Goal: Transaction & Acquisition: Purchase product/service

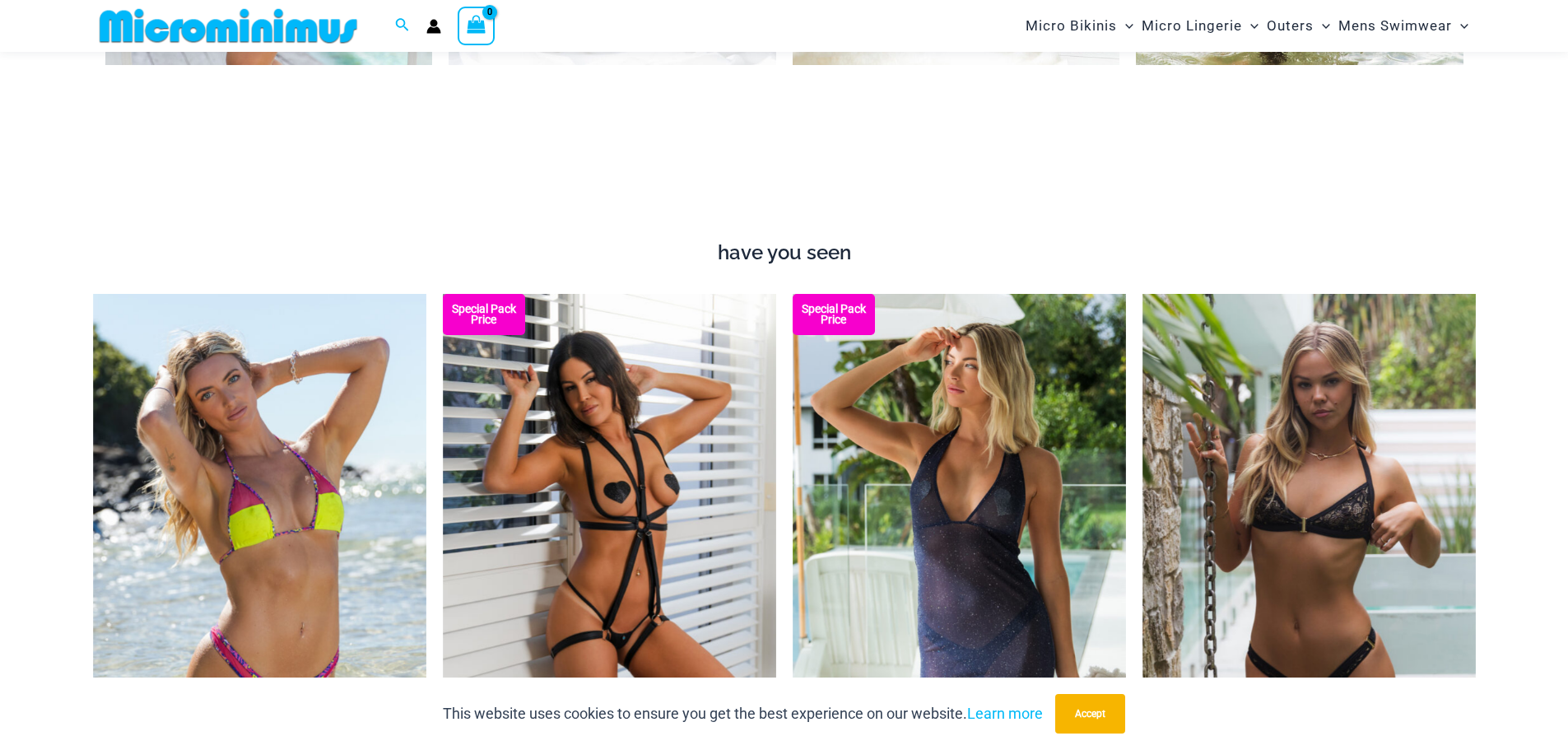
scroll to position [1964, 0]
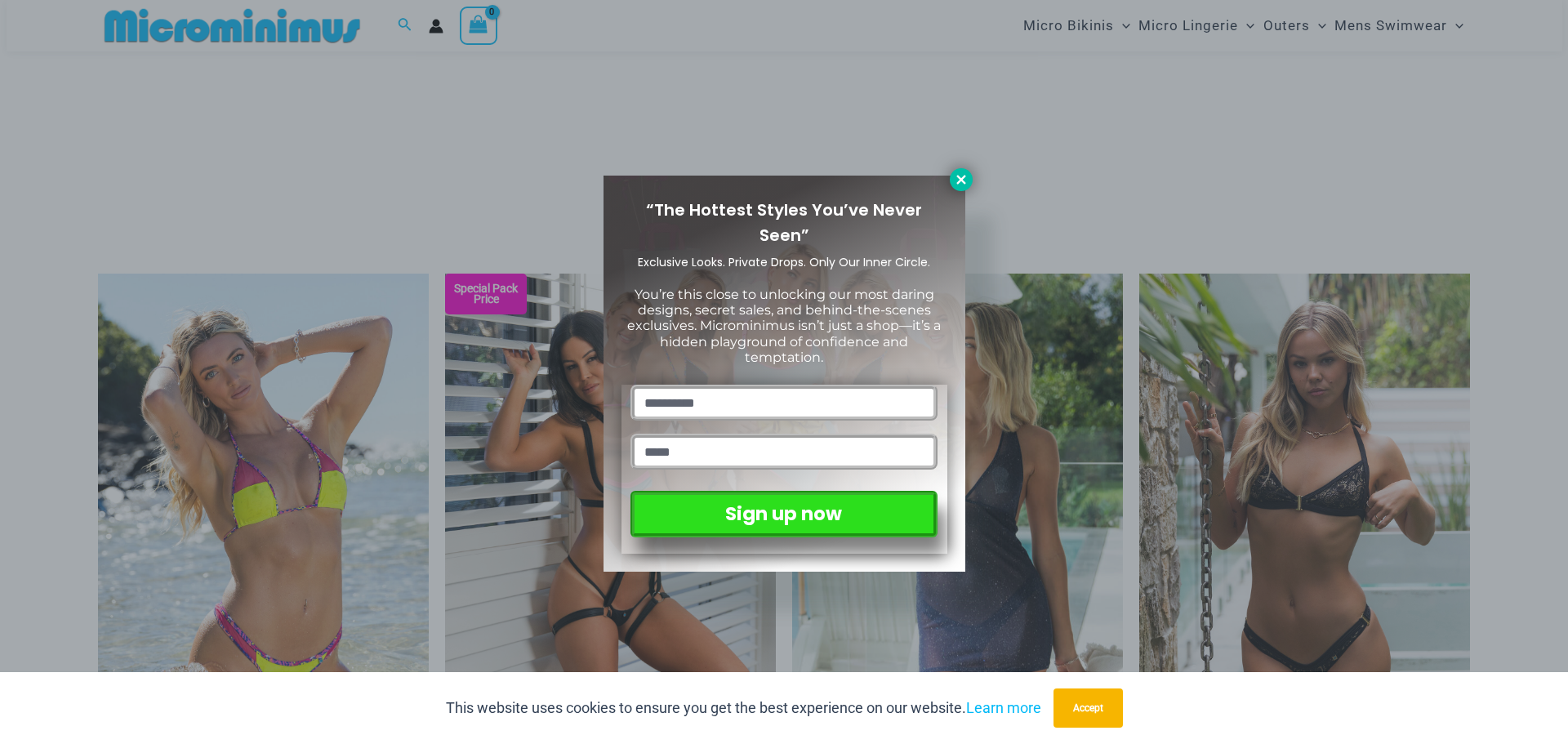
click at [966, 178] on icon at bounding box center [960, 179] width 14 height 14
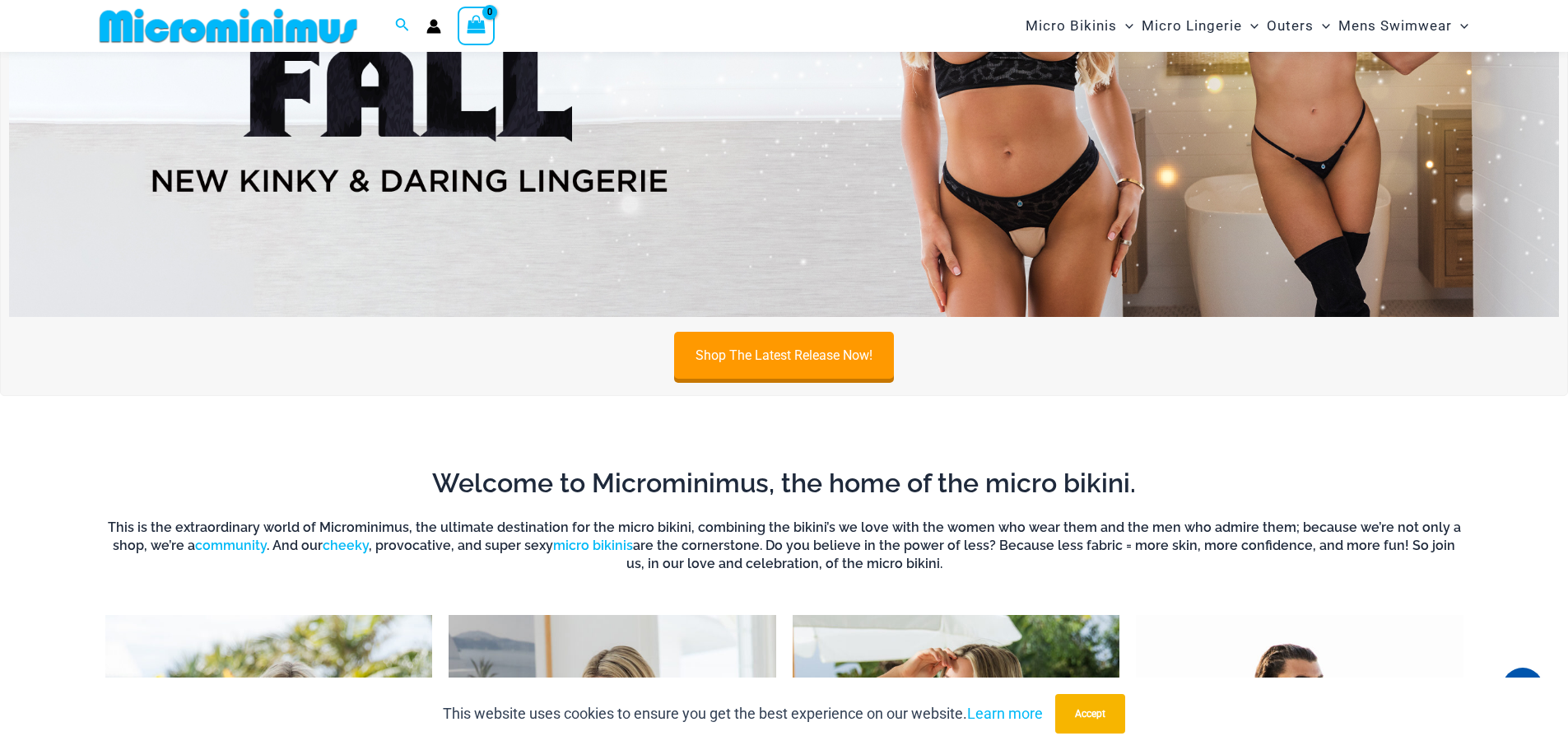
scroll to position [812, 0]
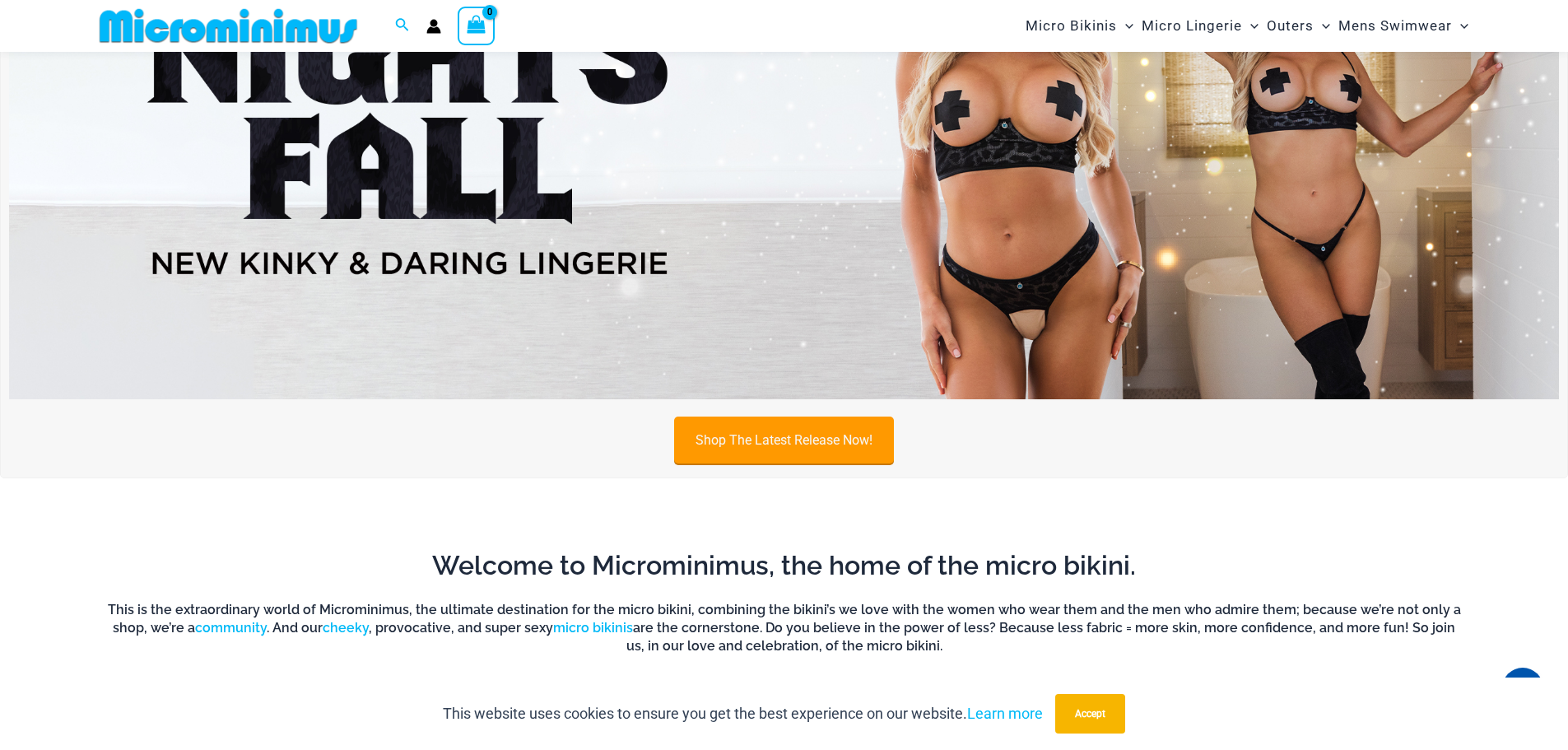
click at [769, 445] on link "Shop The Latest Release Now!" at bounding box center [784, 439] width 220 height 47
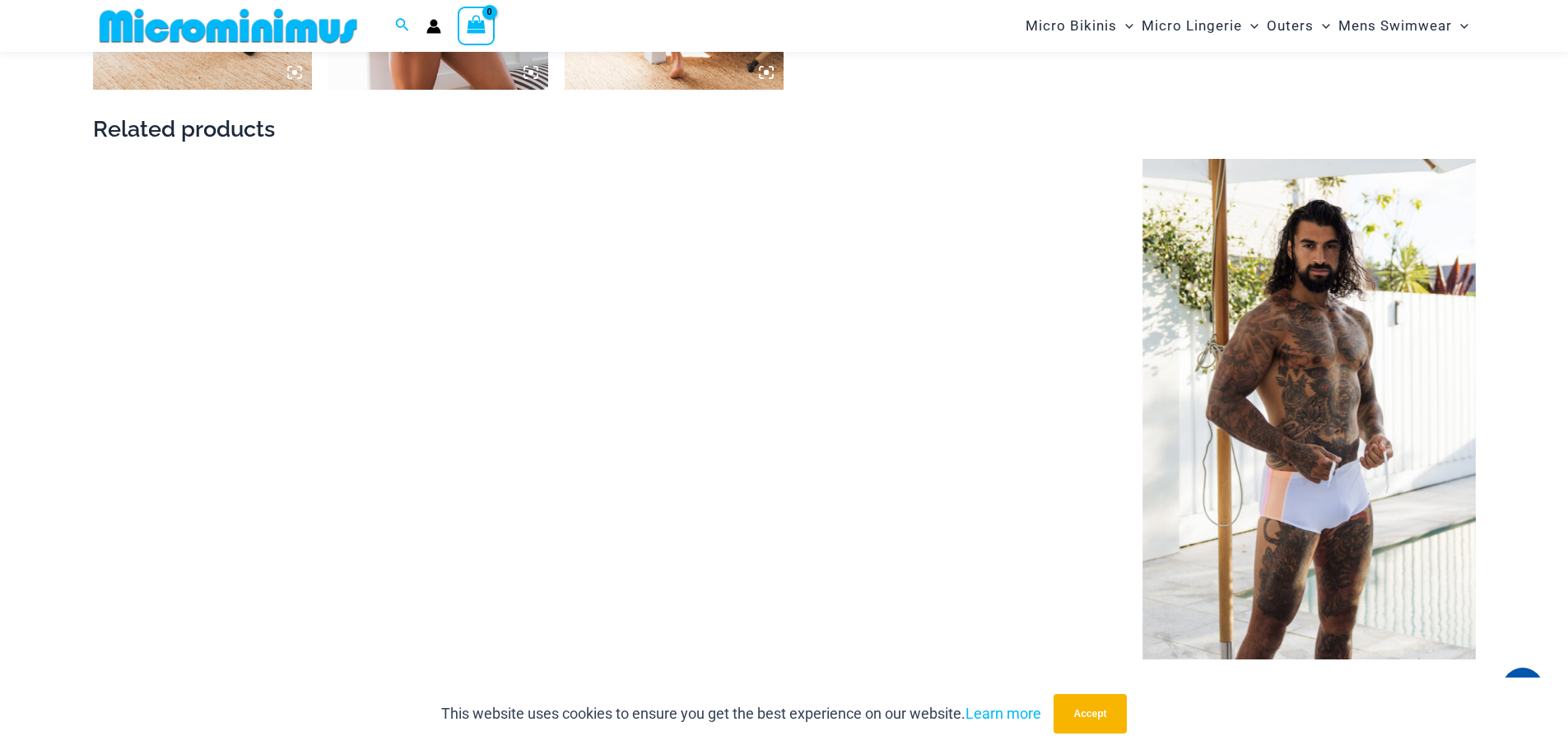
scroll to position [2868, 0]
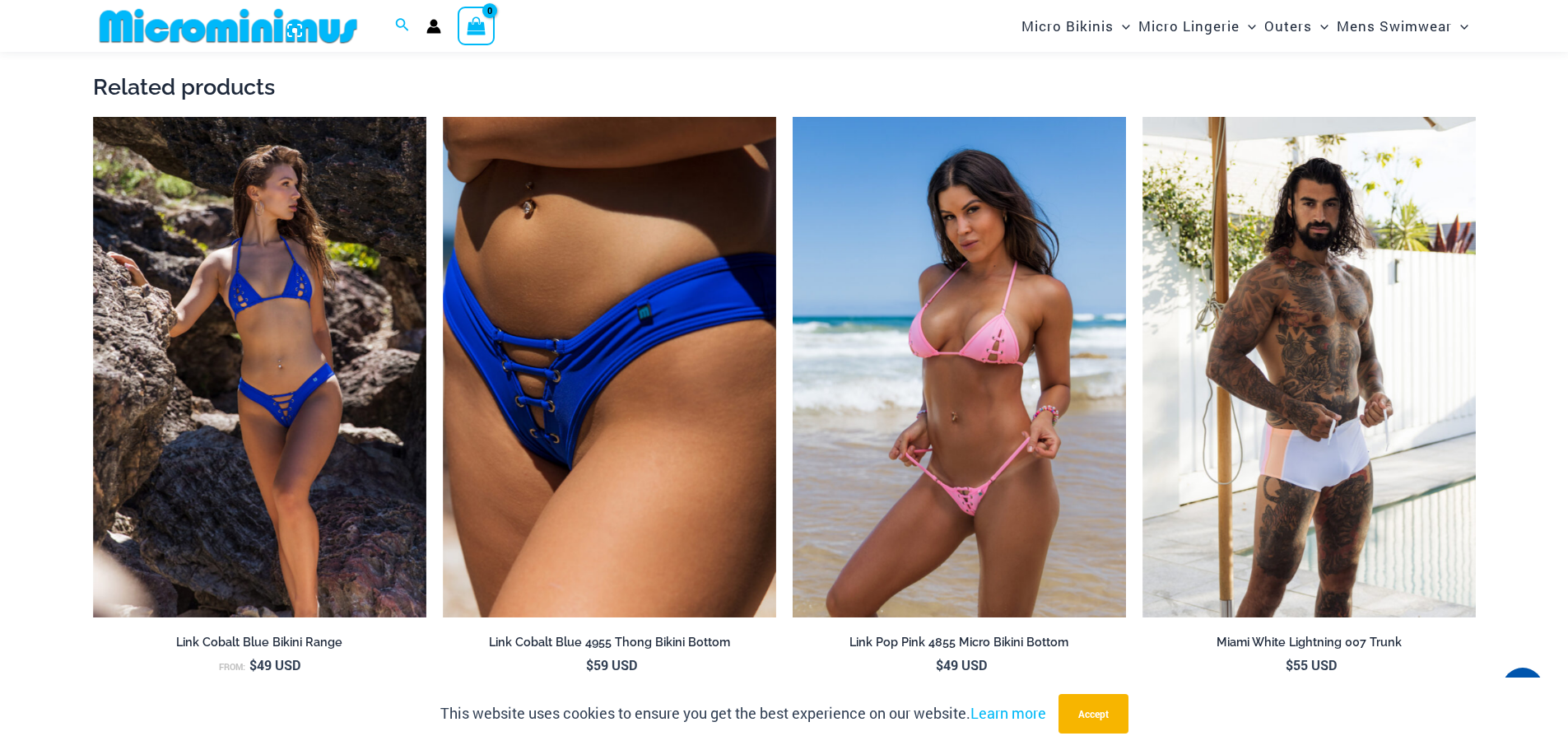
click at [969, 467] on img at bounding box center [959, 367] width 334 height 501
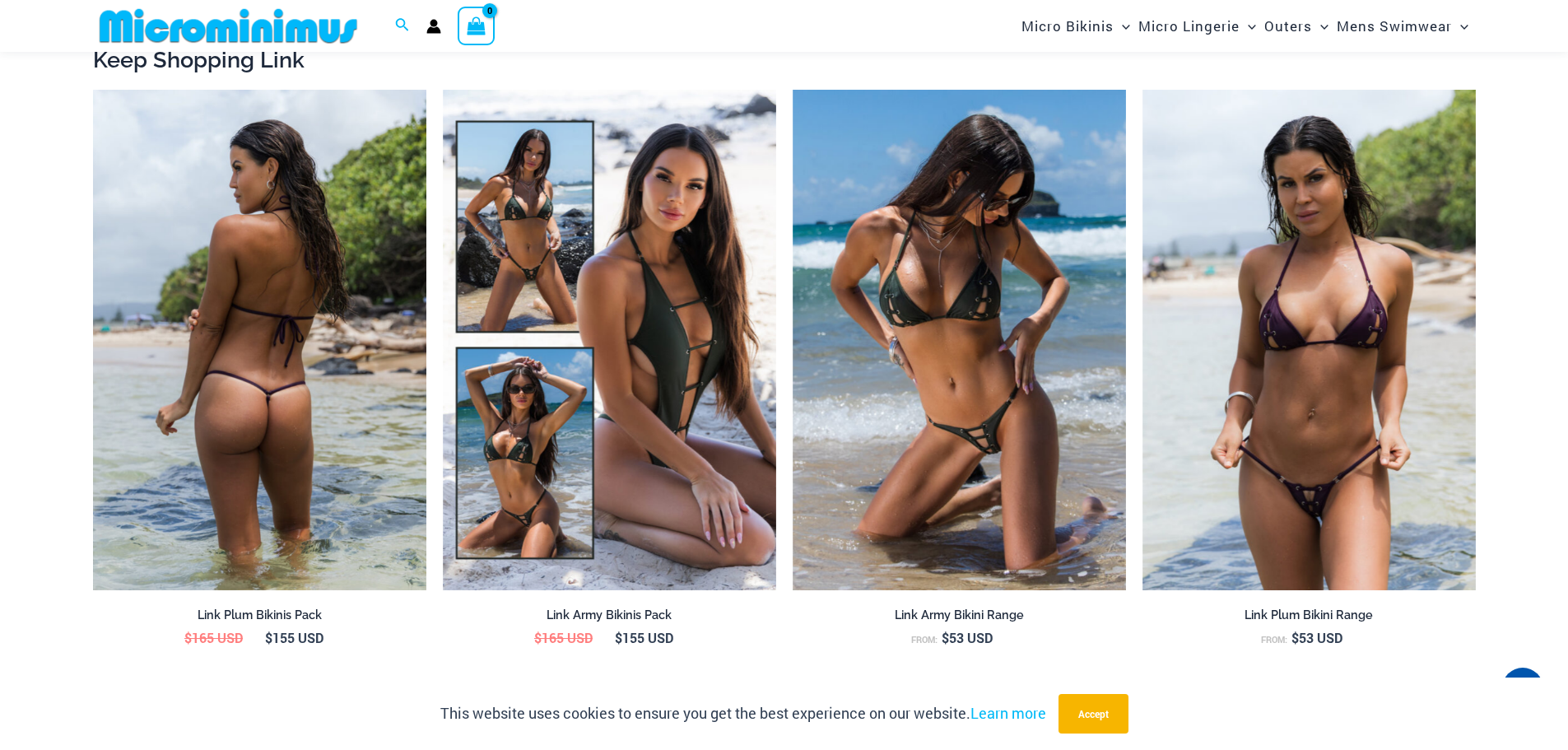
scroll to position [1880, 0]
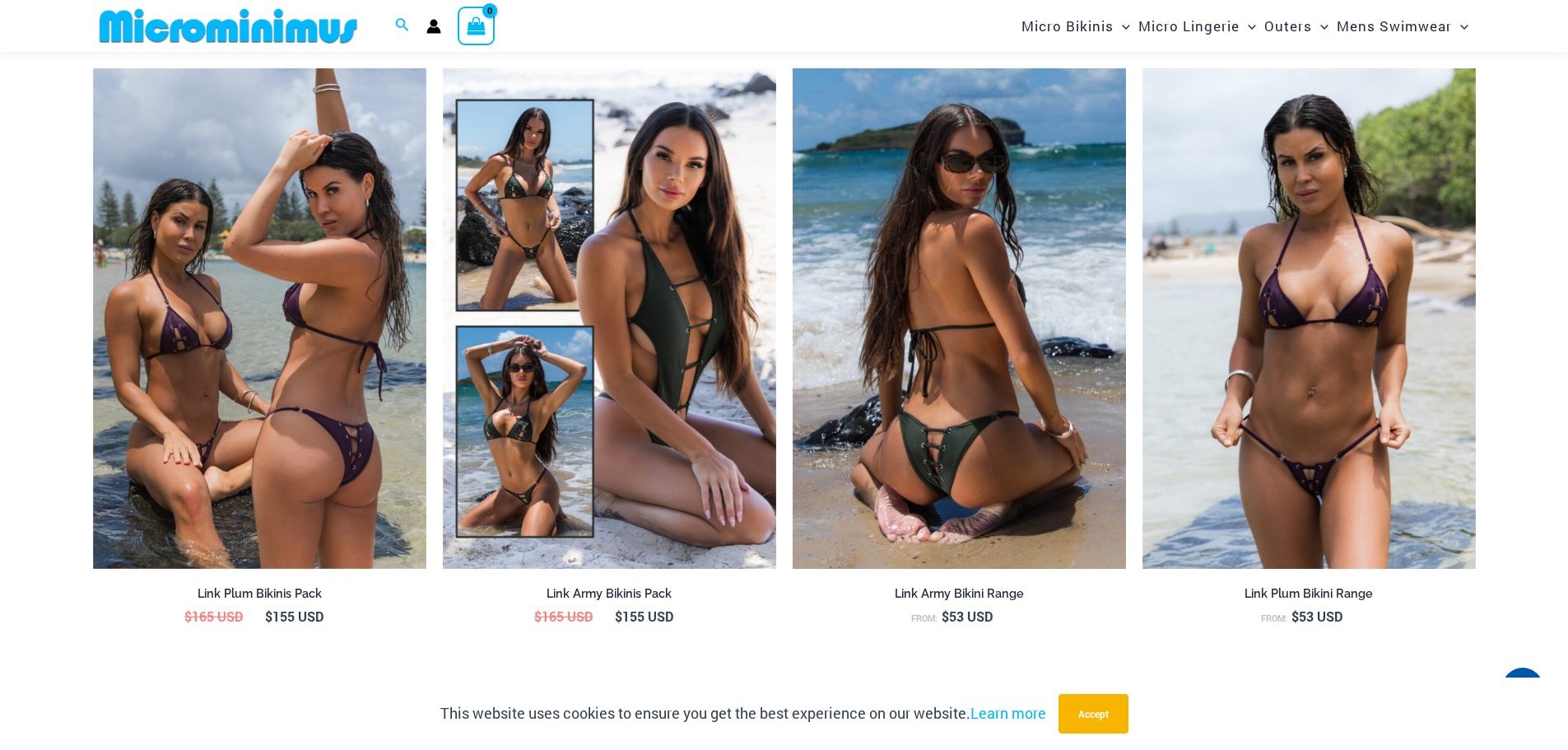
click at [942, 406] on img at bounding box center [959, 318] width 334 height 501
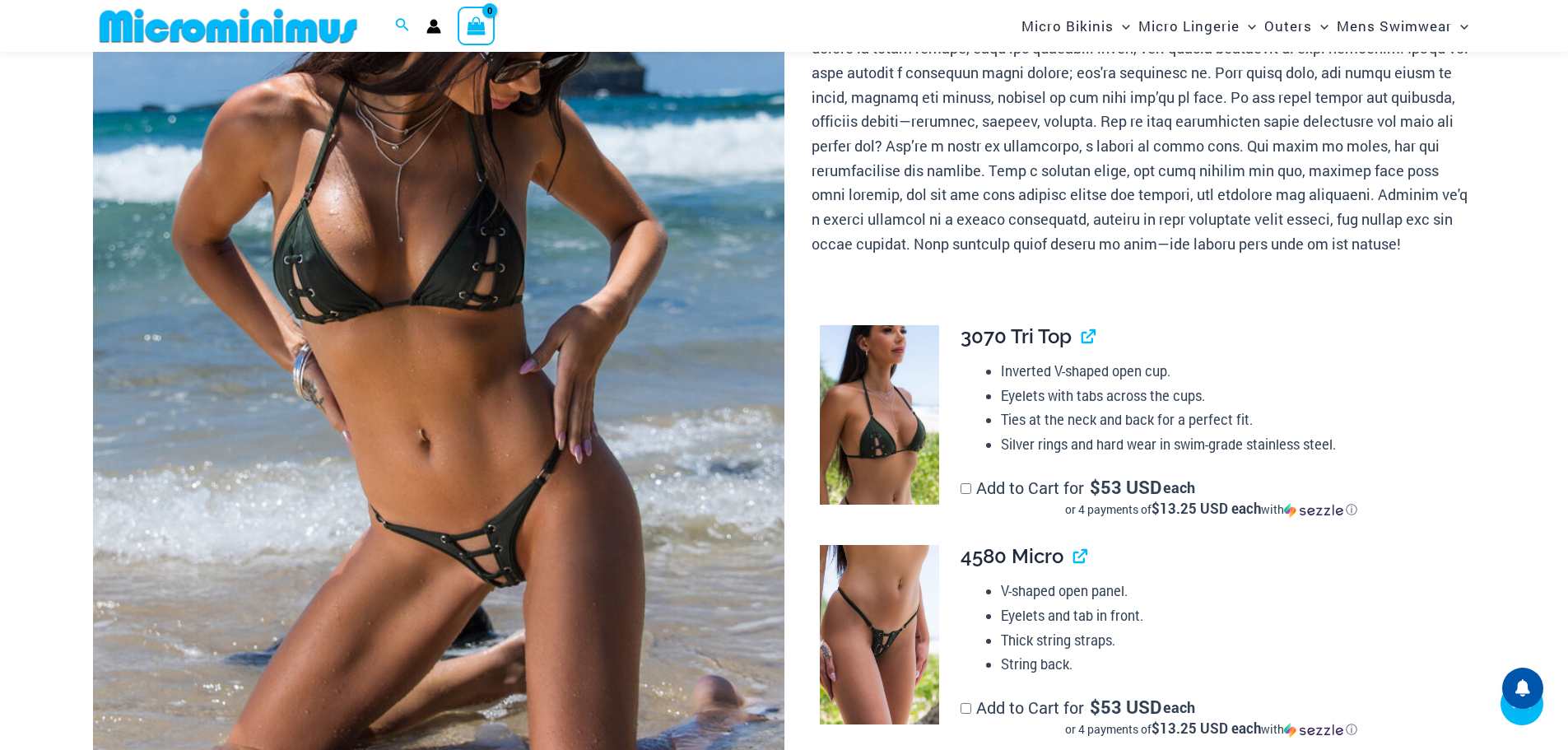
scroll to position [398, 0]
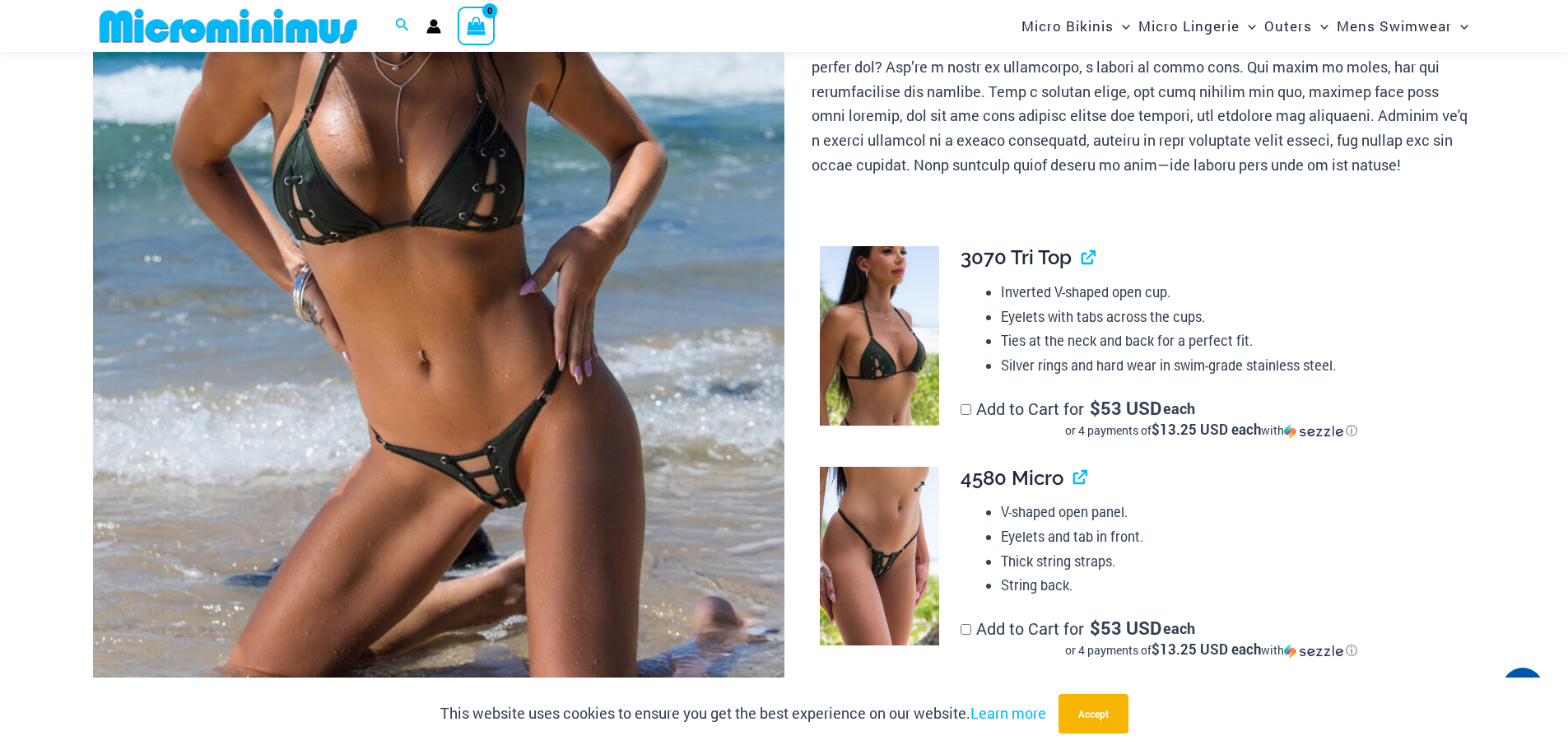
click at [881, 551] on img at bounding box center [880, 557] width 119 height 180
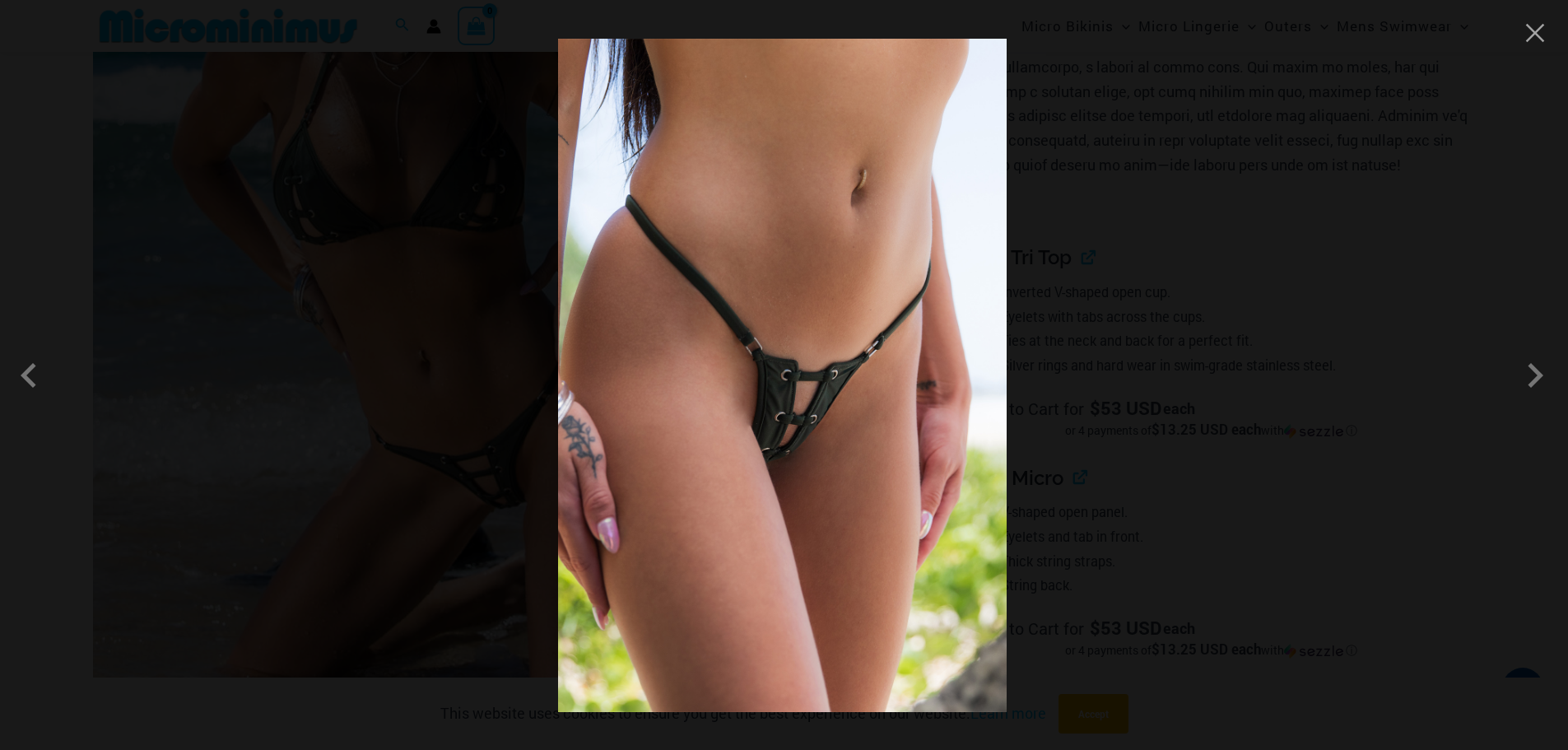
click at [791, 460] on img at bounding box center [783, 375] width 449 height 673
click at [1533, 26] on button "Close" at bounding box center [1535, 33] width 25 height 25
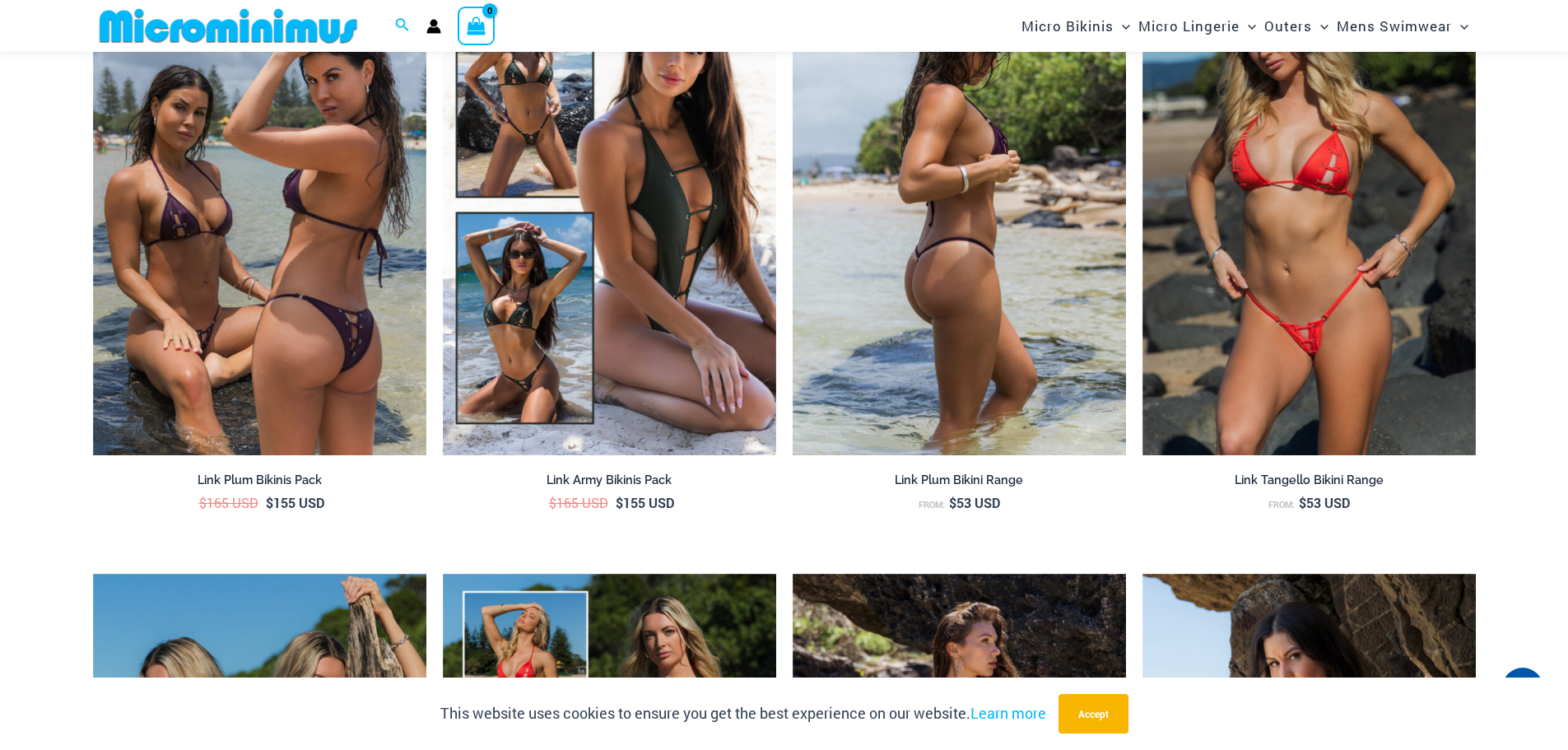
scroll to position [2456, 0]
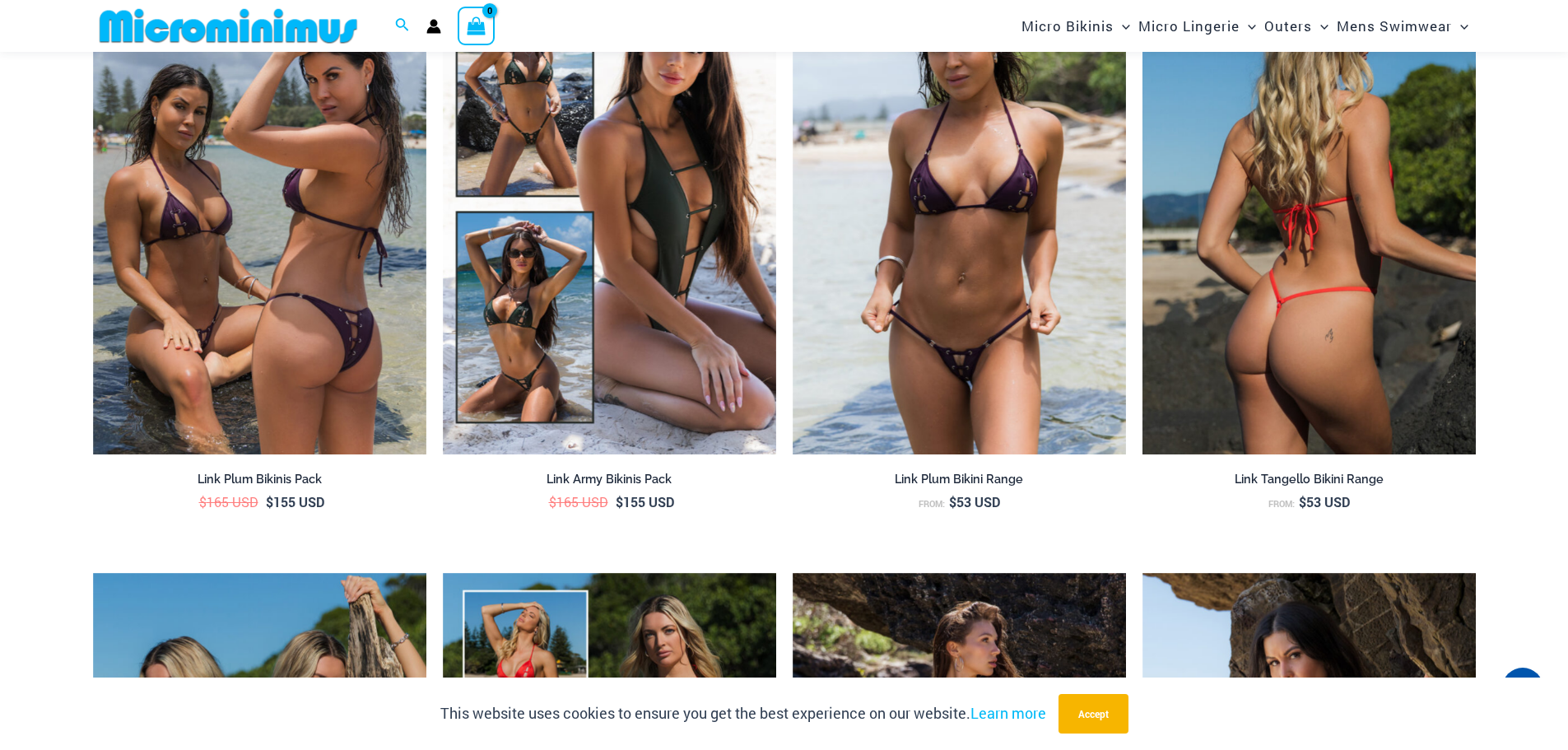
click at [1236, 277] on img at bounding box center [1309, 204] width 334 height 501
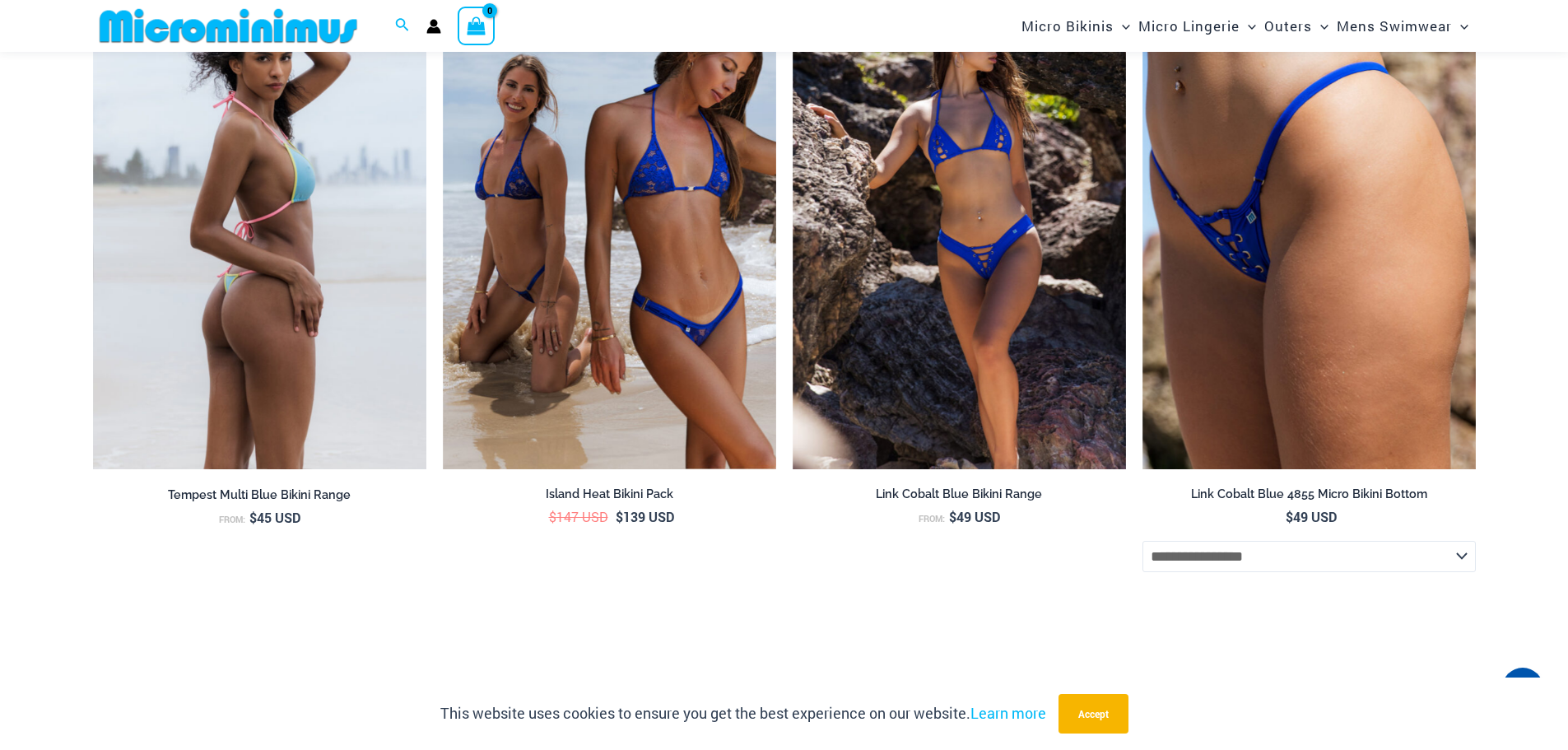
scroll to position [6710, 0]
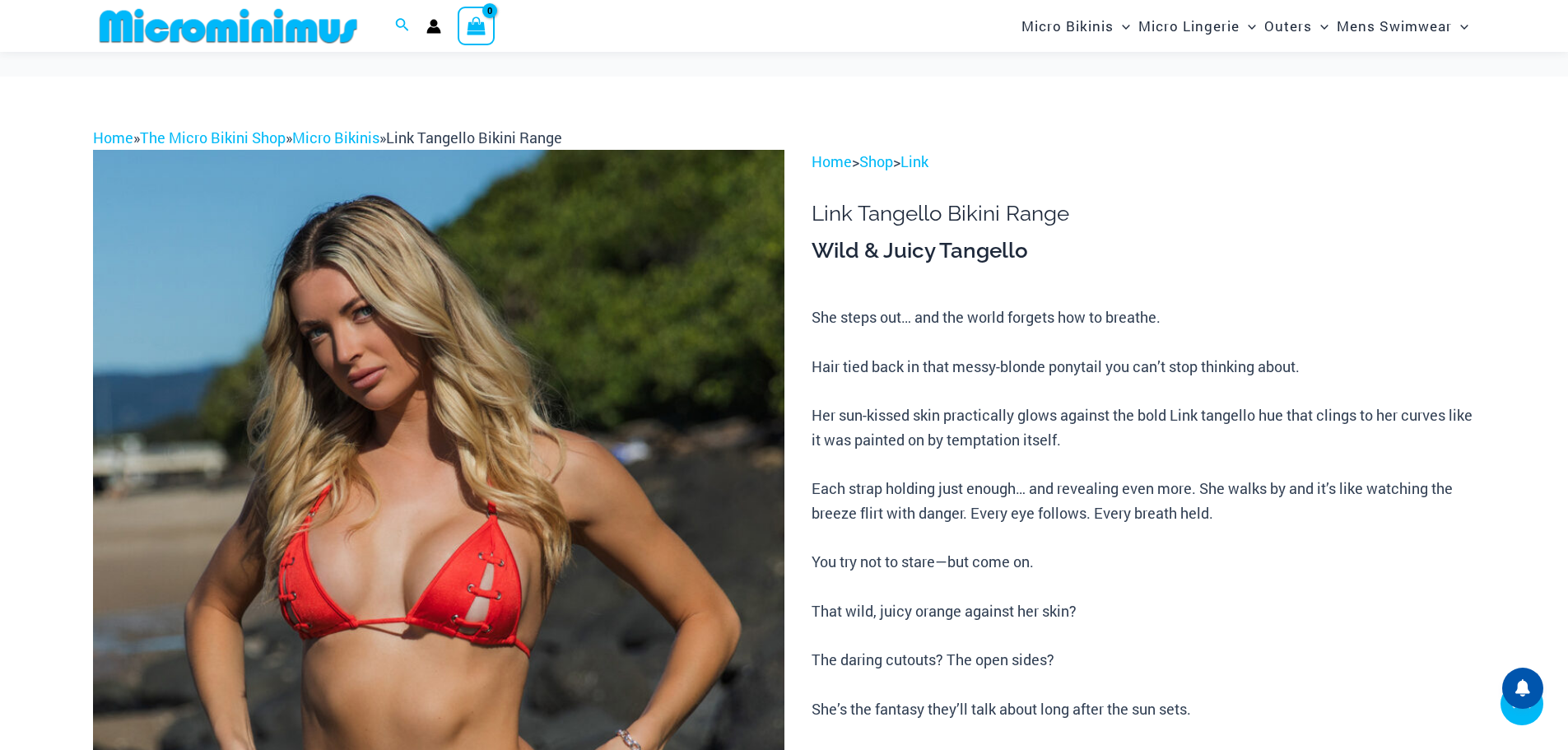
scroll to position [406, 0]
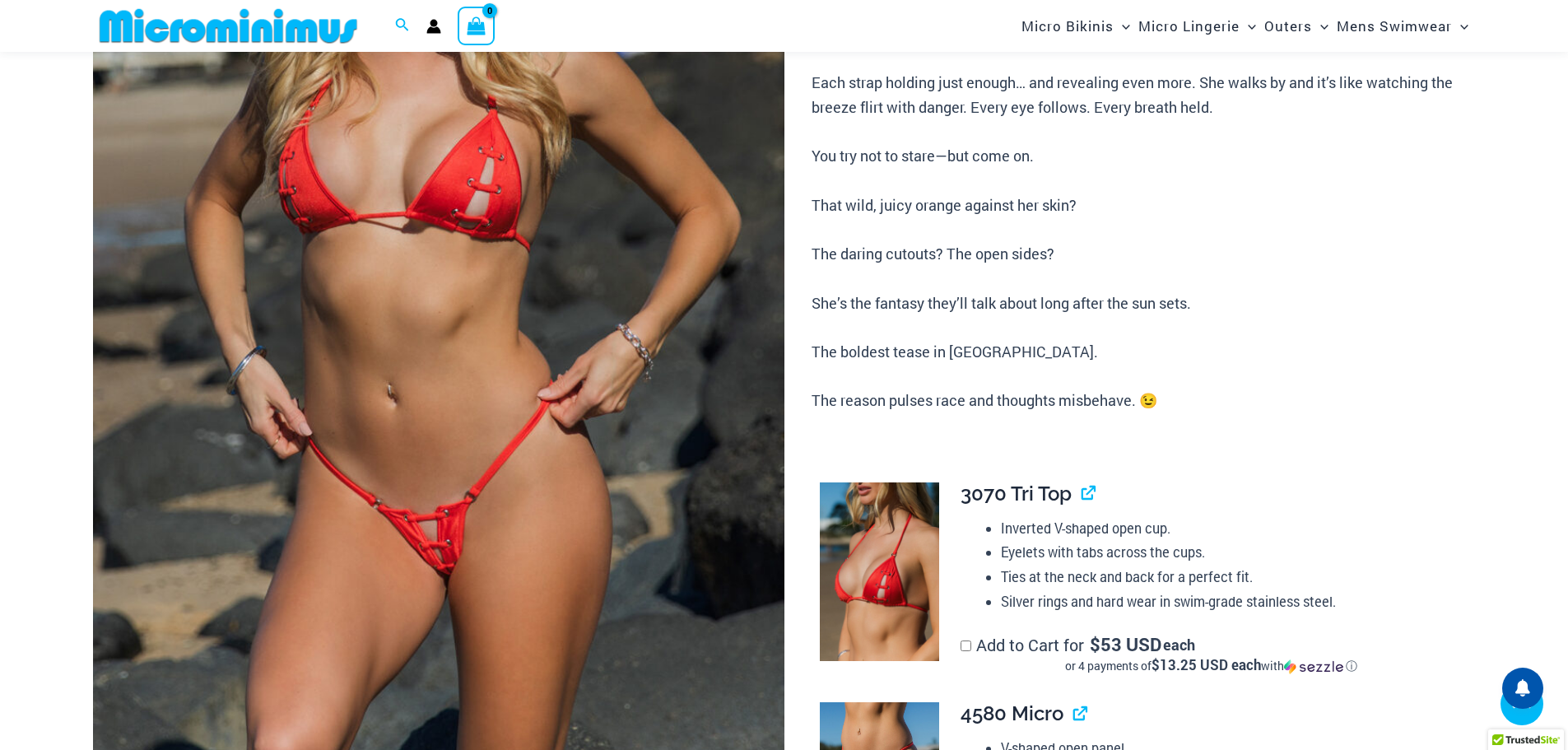
click at [447, 538] on img at bounding box center [438, 262] width 691 height 1038
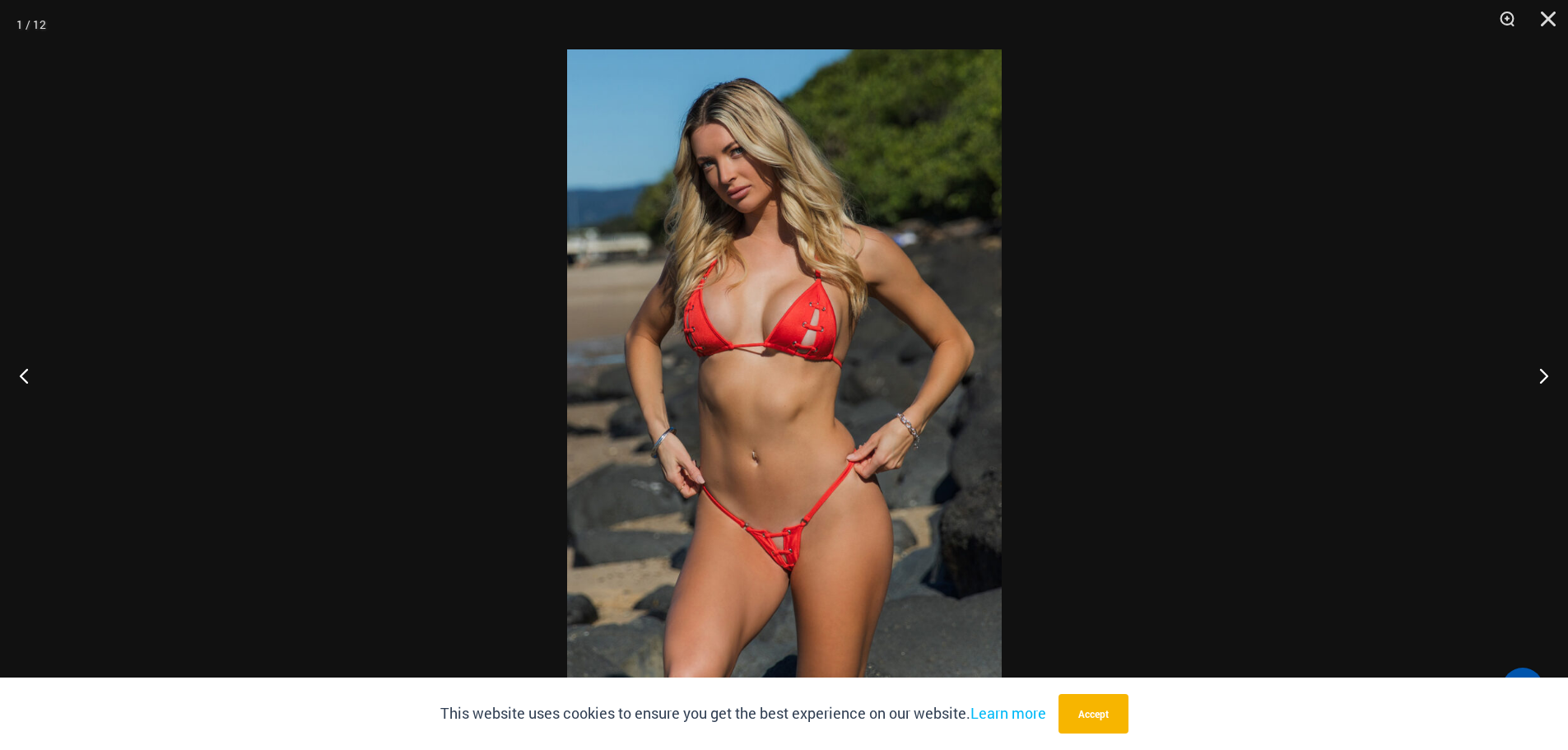
click at [765, 521] on img at bounding box center [784, 374] width 435 height 651
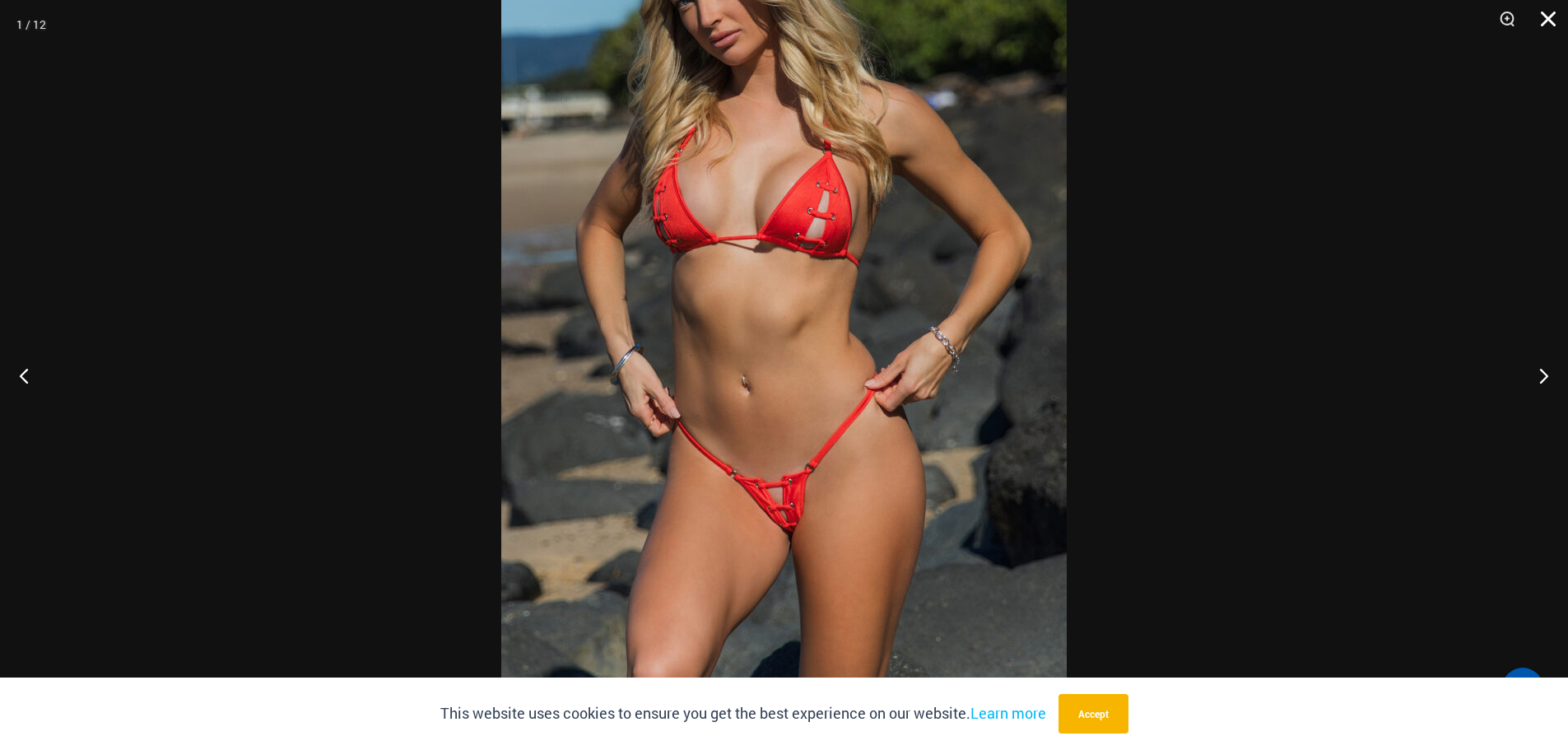
click at [1545, 19] on button "Close" at bounding box center [1542, 24] width 41 height 49
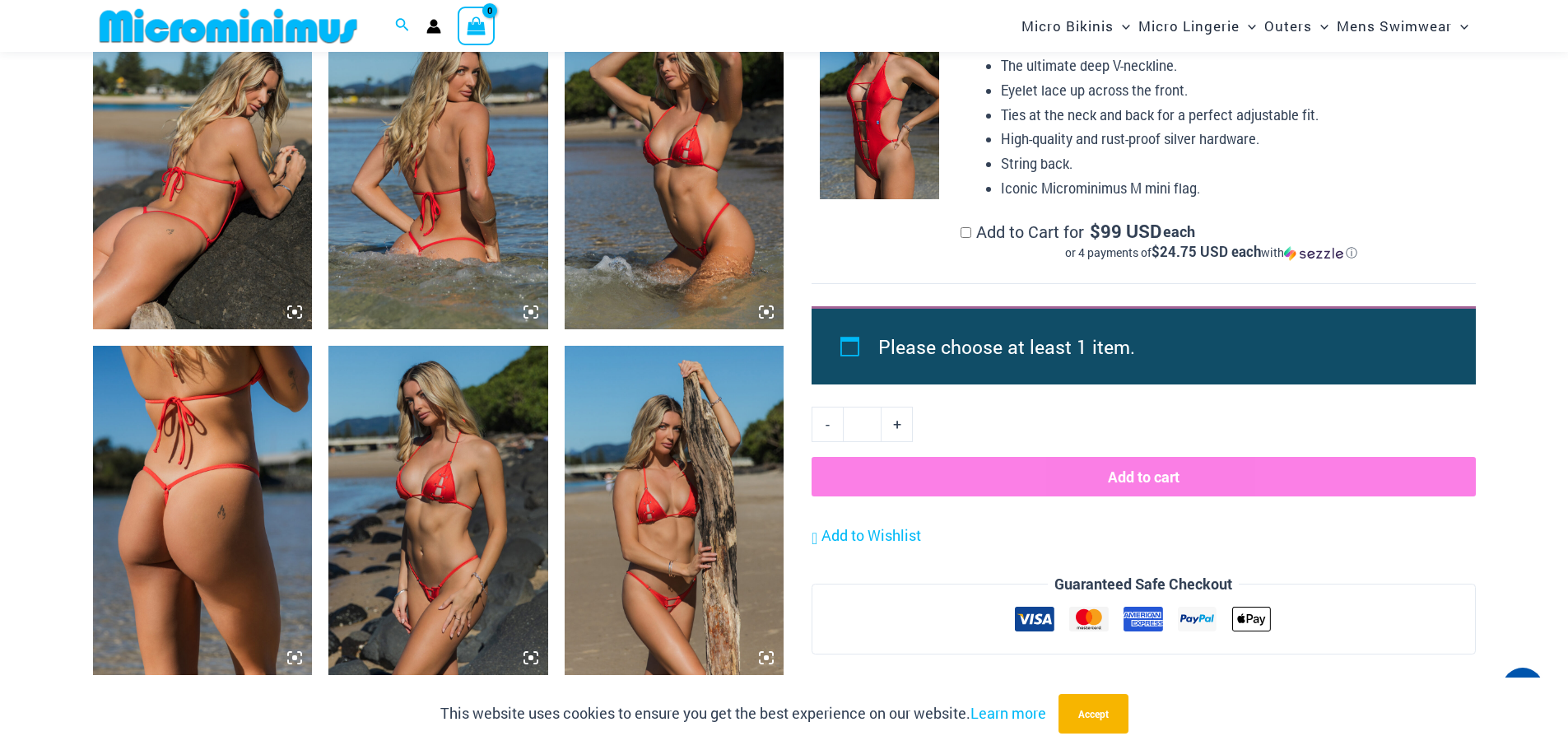
scroll to position [1559, 0]
